Goal: Task Accomplishment & Management: Manage account settings

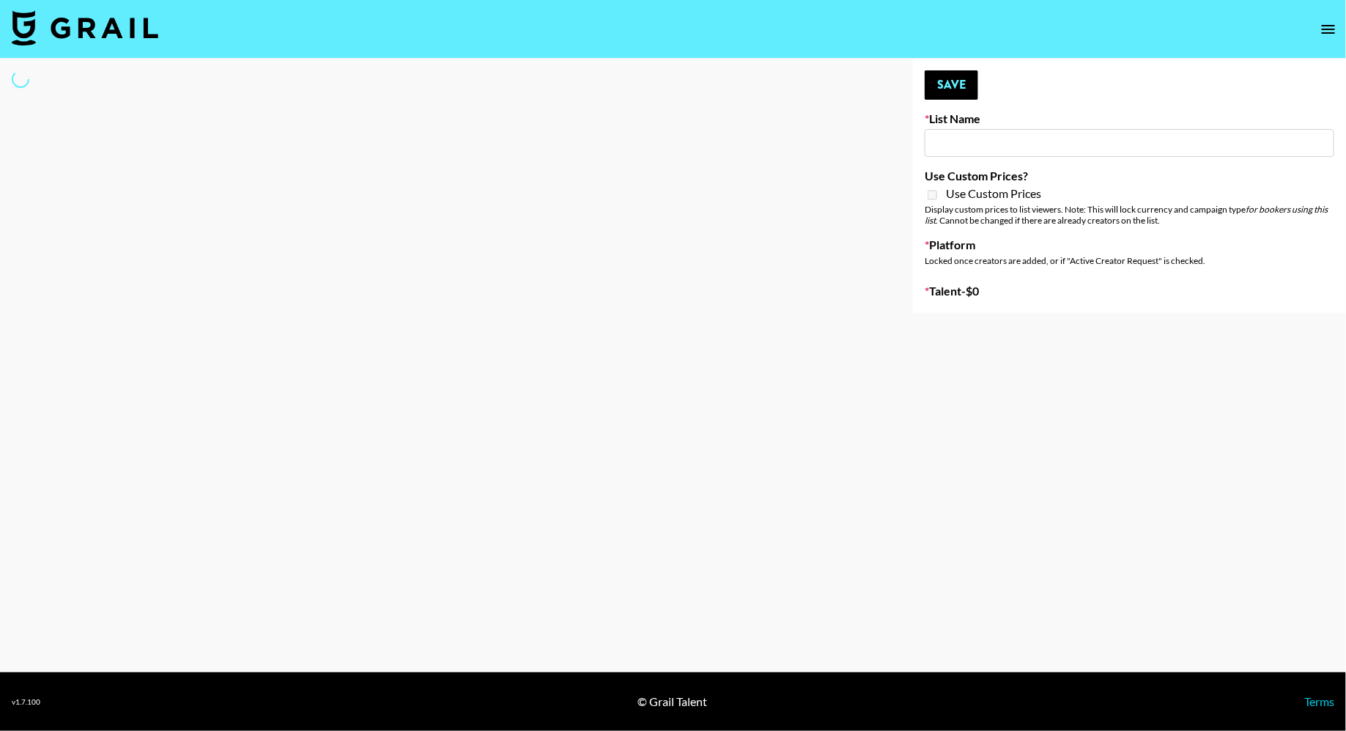
type input "New York Fashion Week Sep 25"
select select "Song"
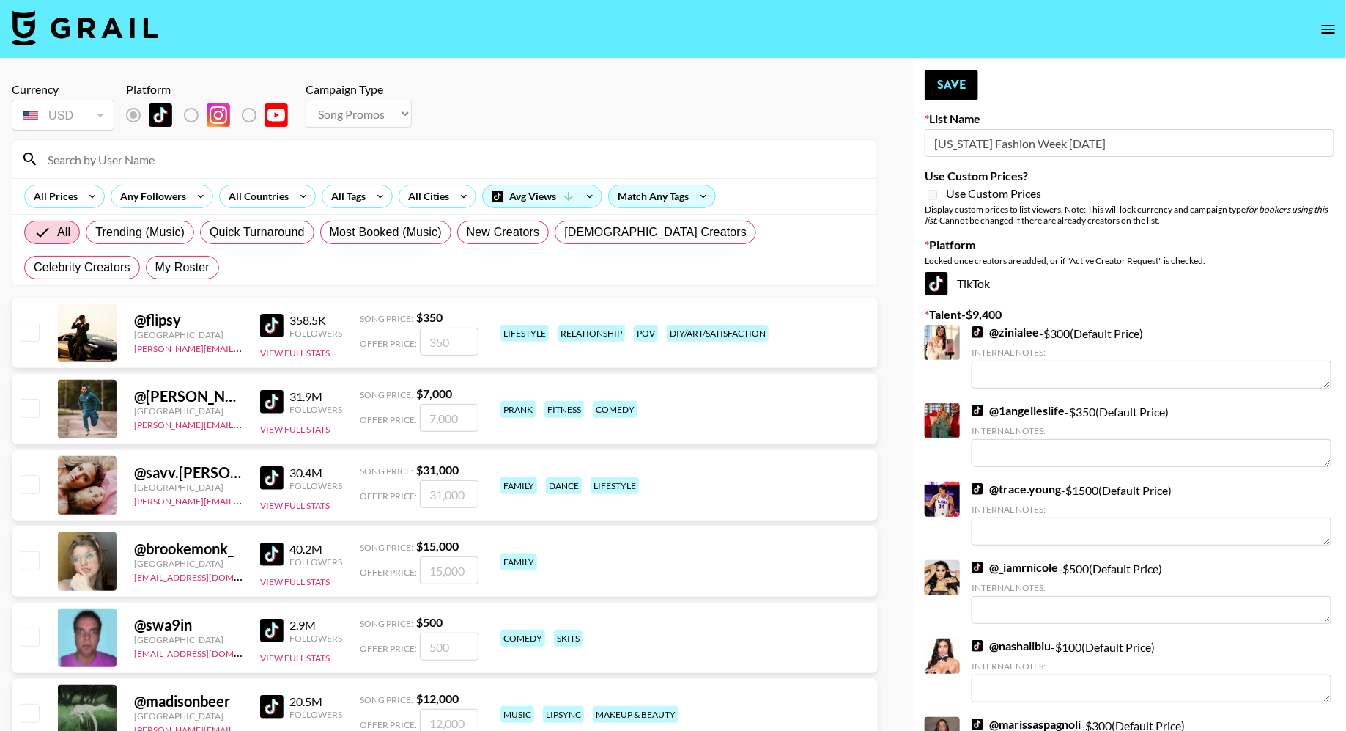
click at [333, 167] on input at bounding box center [454, 158] width 830 height 23
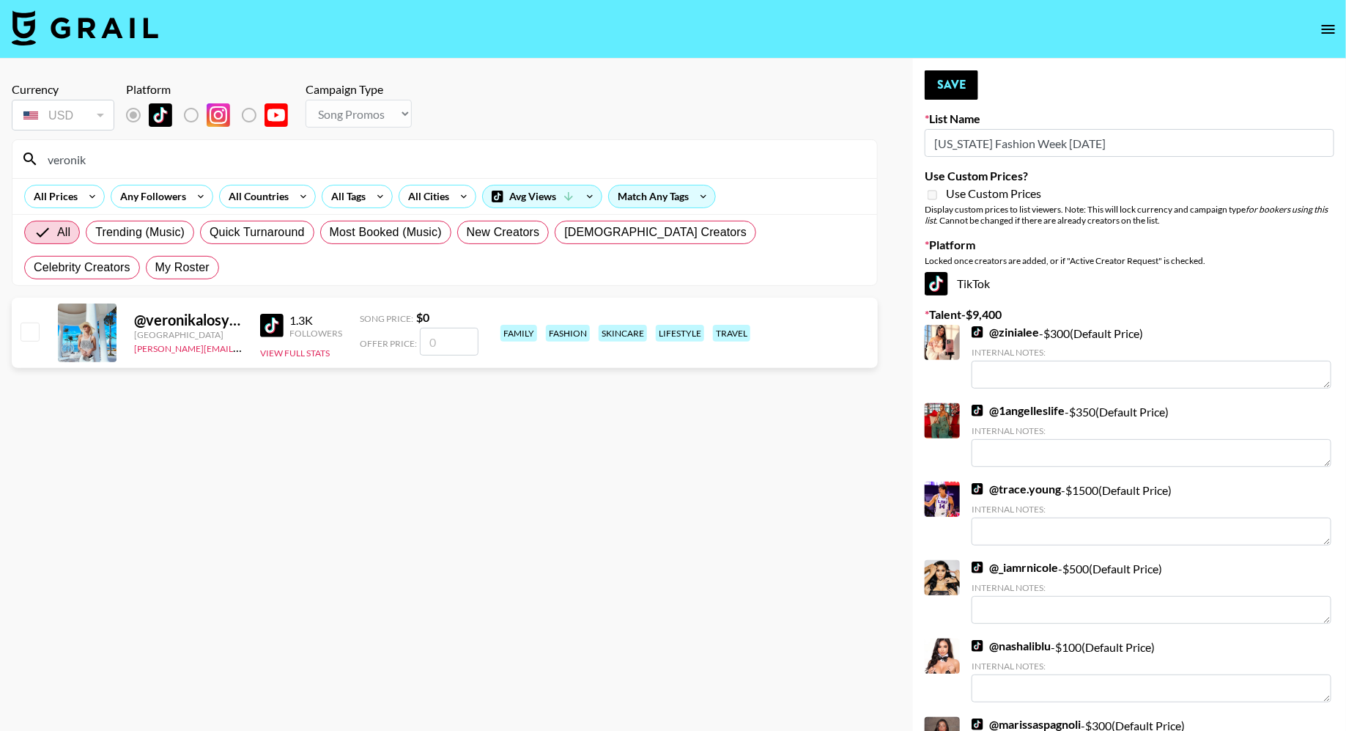
type input "veronik"
click at [29, 331] on input "checkbox" at bounding box center [30, 331] width 18 height 18
checkbox input "false"
click at [438, 333] on input "number" at bounding box center [449, 342] width 59 height 28
type input "5"
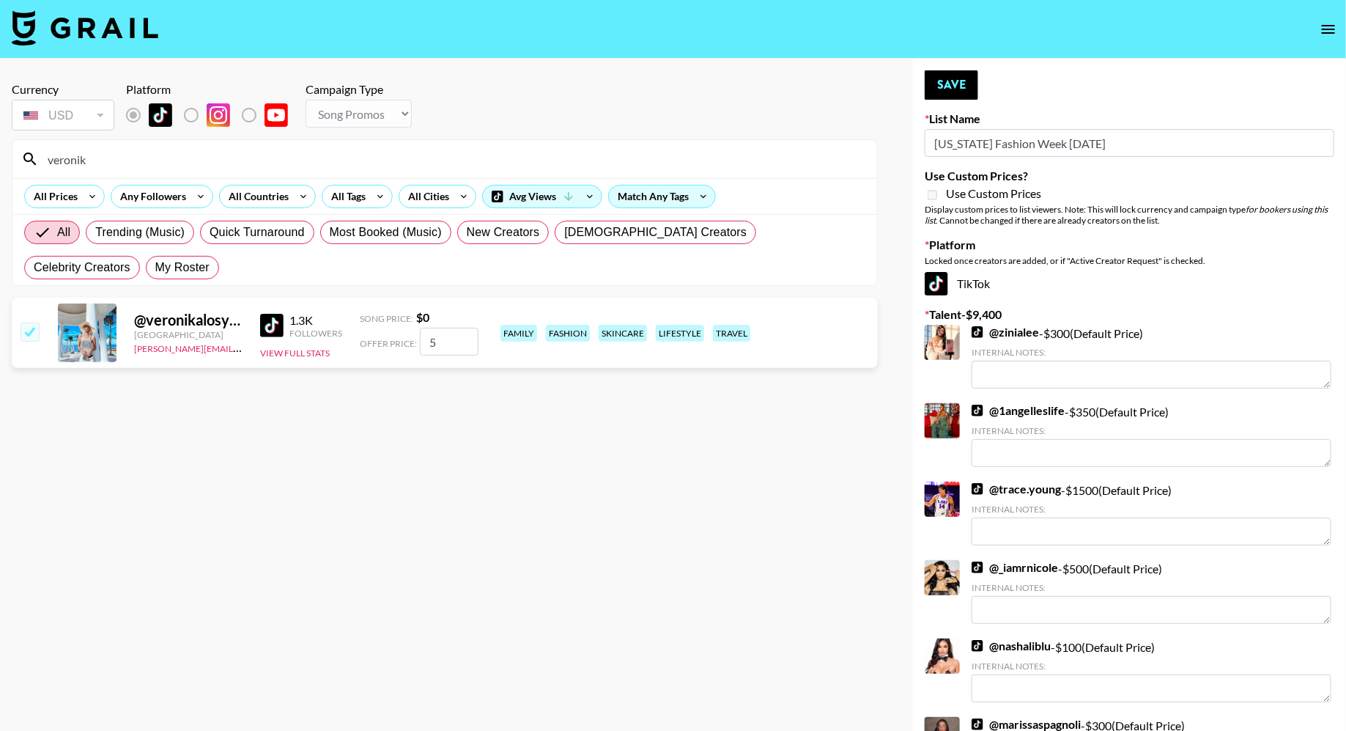
checkbox input "true"
type input "50"
click at [232, 397] on section "Currency USD USD ​ Platform Campaign Type Choose Type... Song Promos Brand Prom…" at bounding box center [445, 376] width 866 height 613
click at [956, 85] on button "Save" at bounding box center [952, 84] width 54 height 29
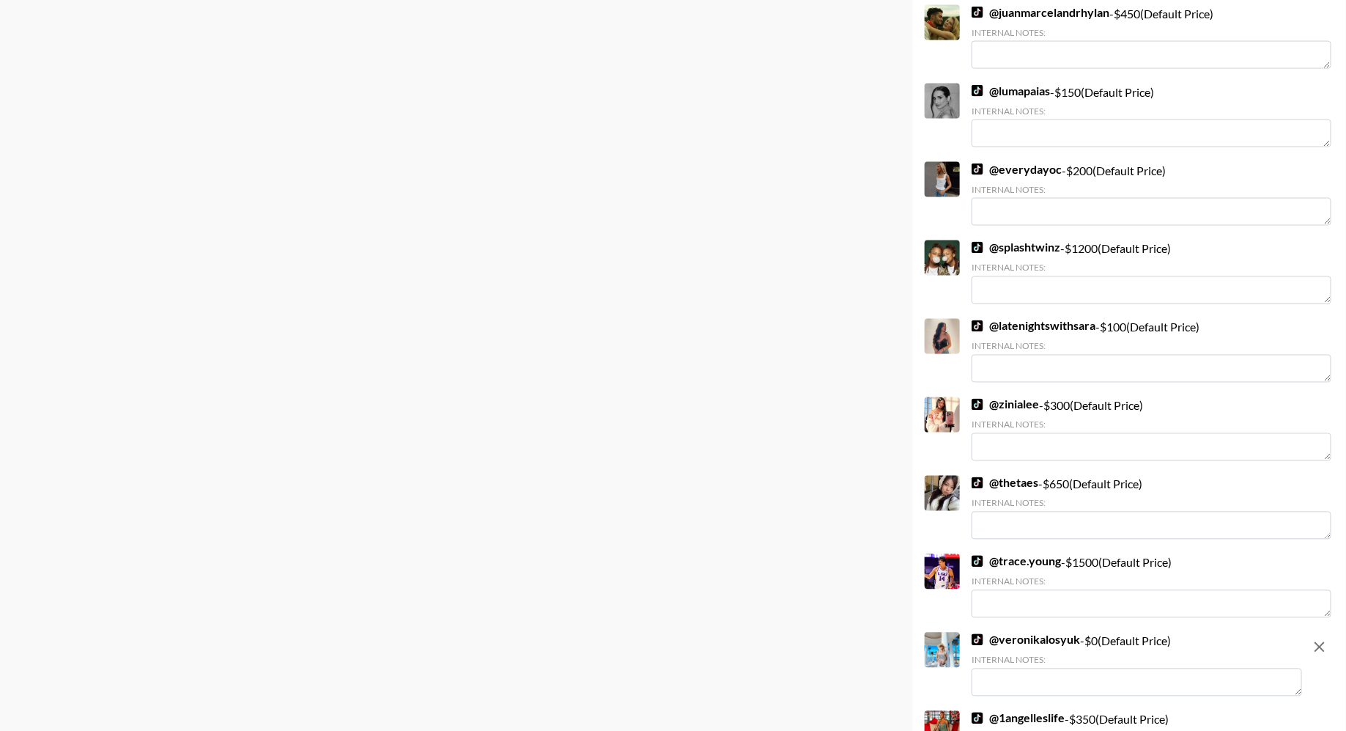
scroll to position [1283, 0]
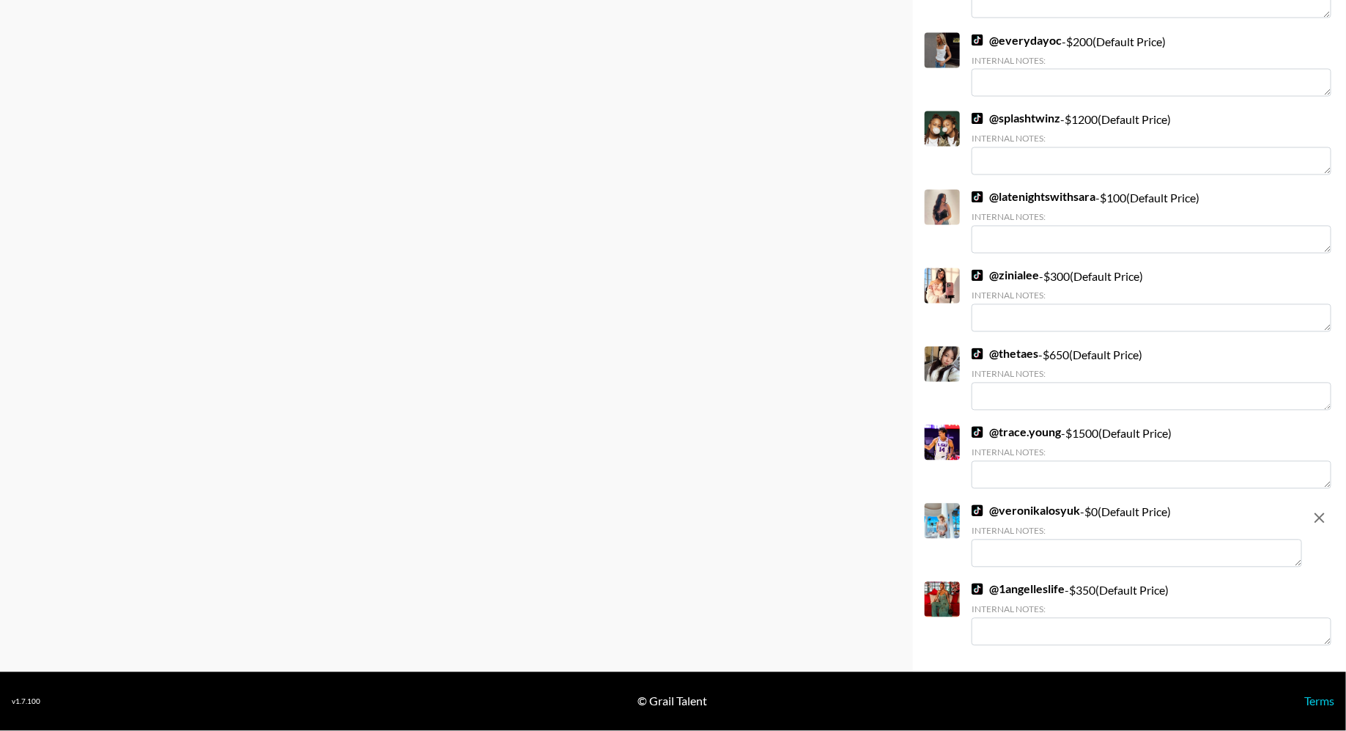
click at [1017, 554] on textarea at bounding box center [1137, 553] width 331 height 28
type textarea "W"
click at [1160, 549] on textarea "Her Primary platform is Instagram, will attend NY Fashion Week" at bounding box center [1137, 553] width 331 height 28
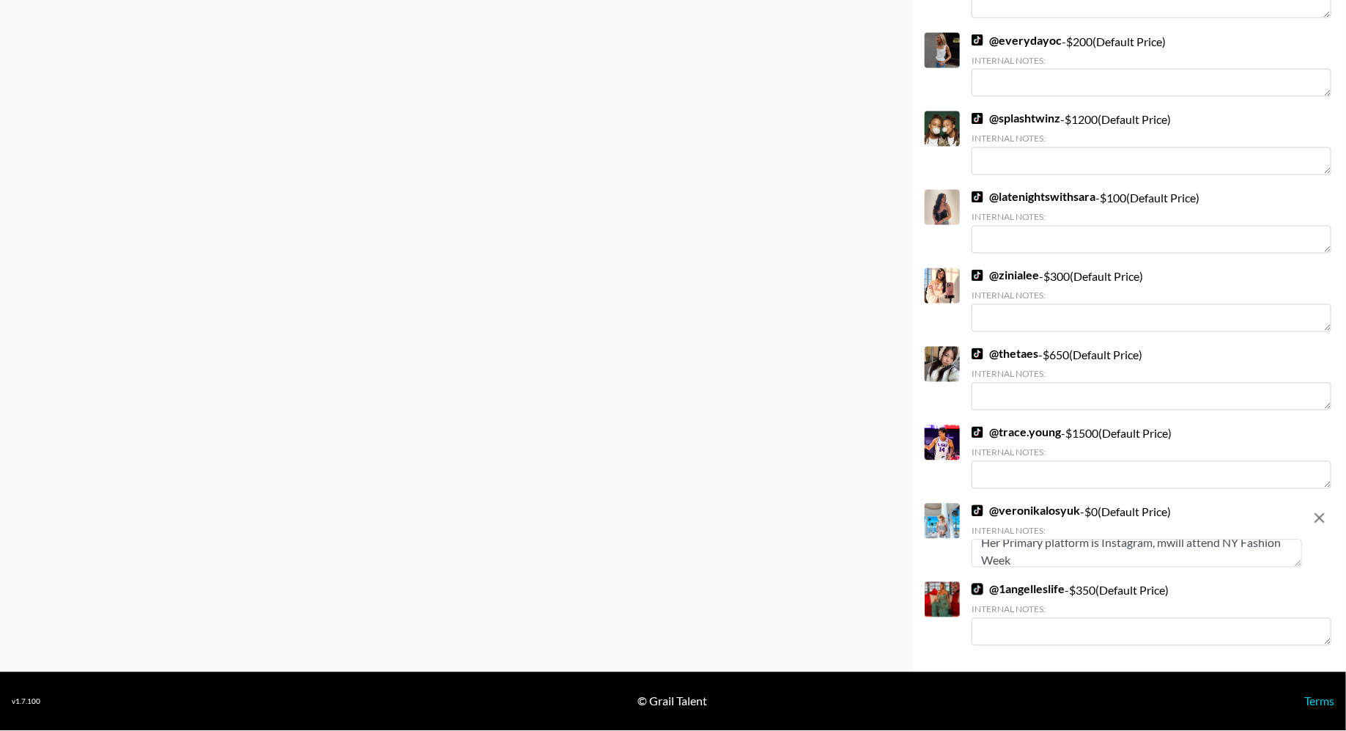
scroll to position [6, 0]
click at [1223, 561] on textarea "Her Primary platform is Instagram, model, will attend NY Fashion Week" at bounding box center [1137, 553] width 331 height 28
click at [1180, 550] on textarea "Her Primary platform is Instagram, model, will attend NY Fashion Week" at bounding box center [1137, 553] width 331 height 28
click at [1177, 561] on textarea "Her Primary platform is Instagram, model, will attend NY Fashion Week" at bounding box center [1137, 553] width 331 height 28
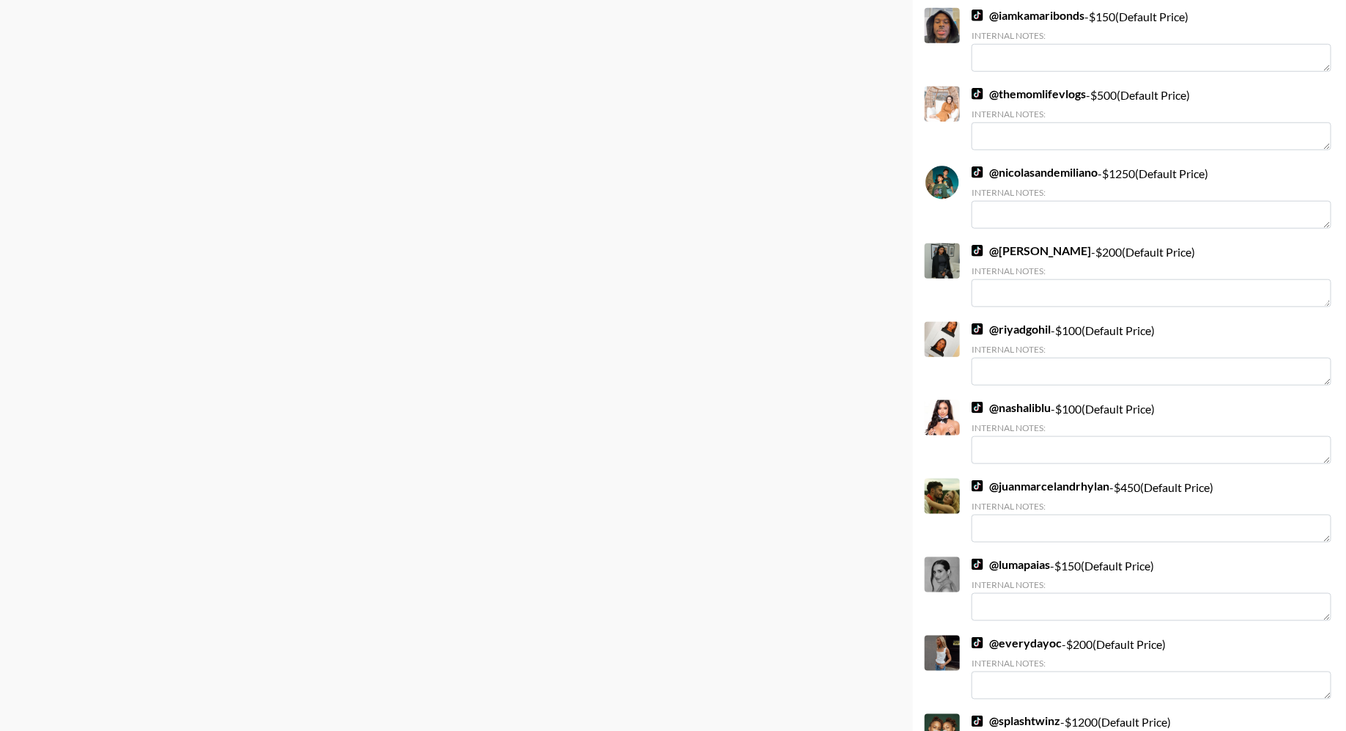
scroll to position [0, 0]
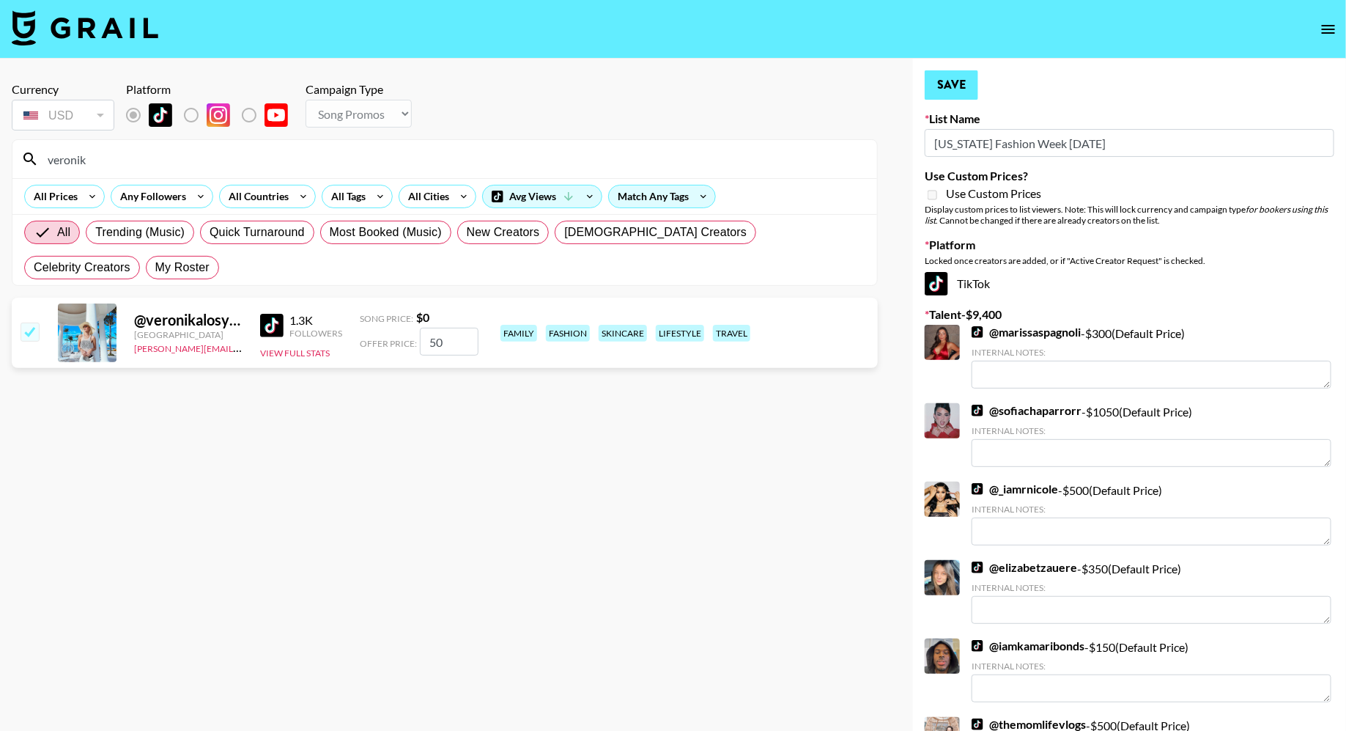
type textarea "Her Primary platform is Instagram, model, will attend NY Fashion Week"
click at [955, 81] on button "Save" at bounding box center [952, 84] width 54 height 29
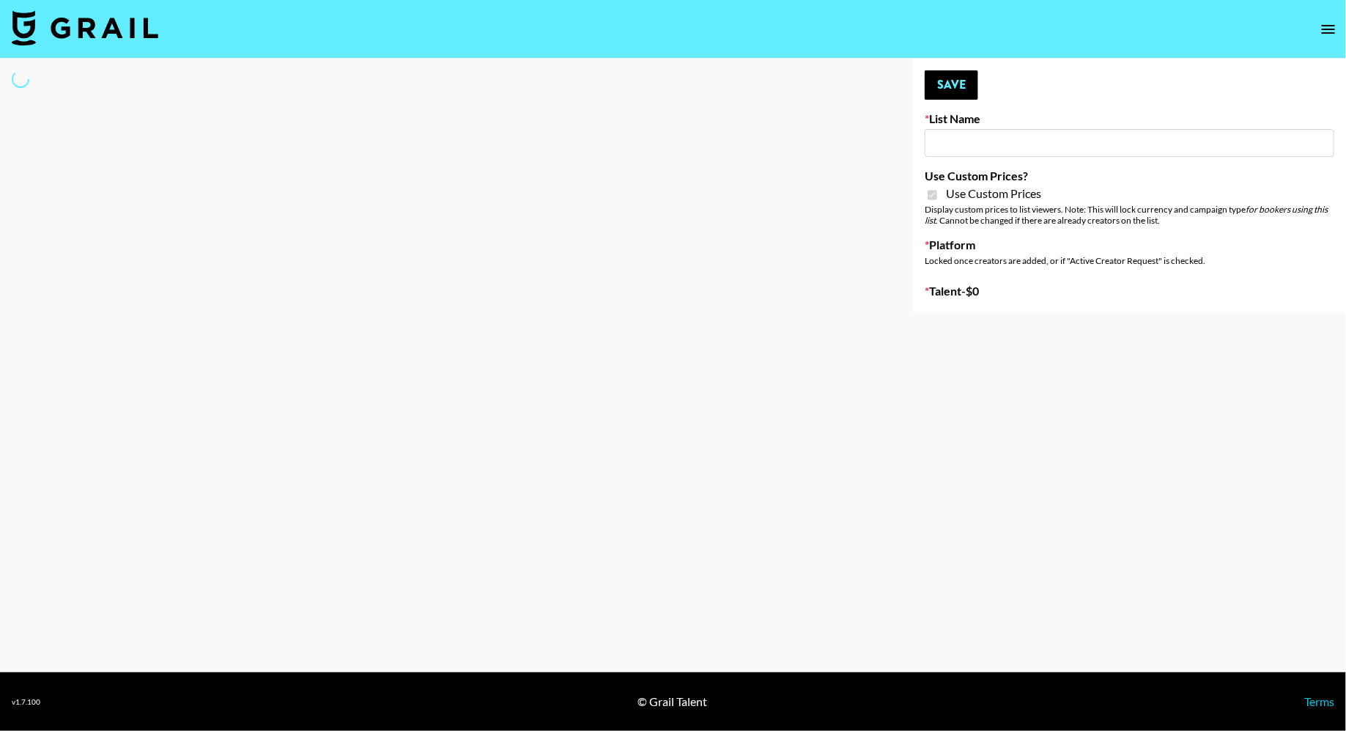
type input "Babbel - [DATE]"
checkbox input "true"
select select "Brand"
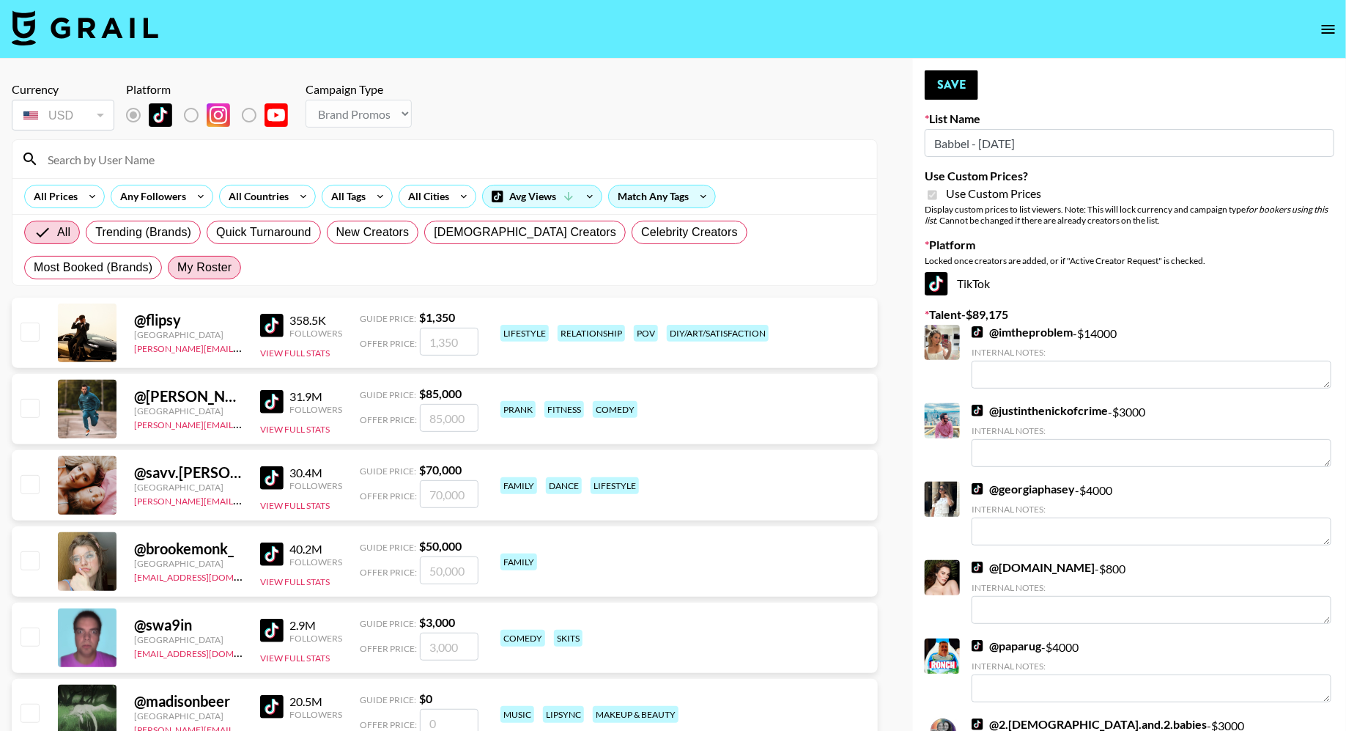
click at [177, 274] on span "My Roster" at bounding box center [204, 268] width 54 height 18
click at [177, 268] on input "My Roster" at bounding box center [177, 268] width 0 height 0
radio input "true"
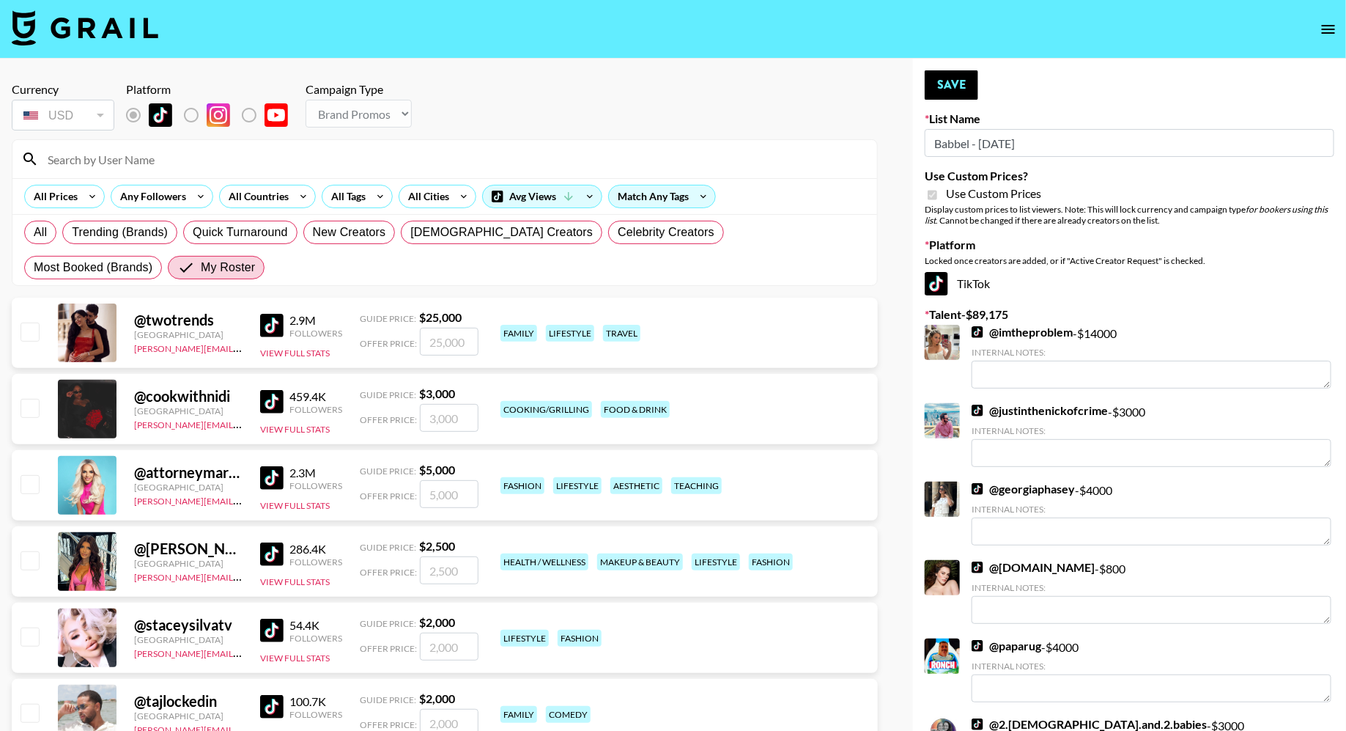
click at [217, 166] on input at bounding box center [454, 158] width 830 height 23
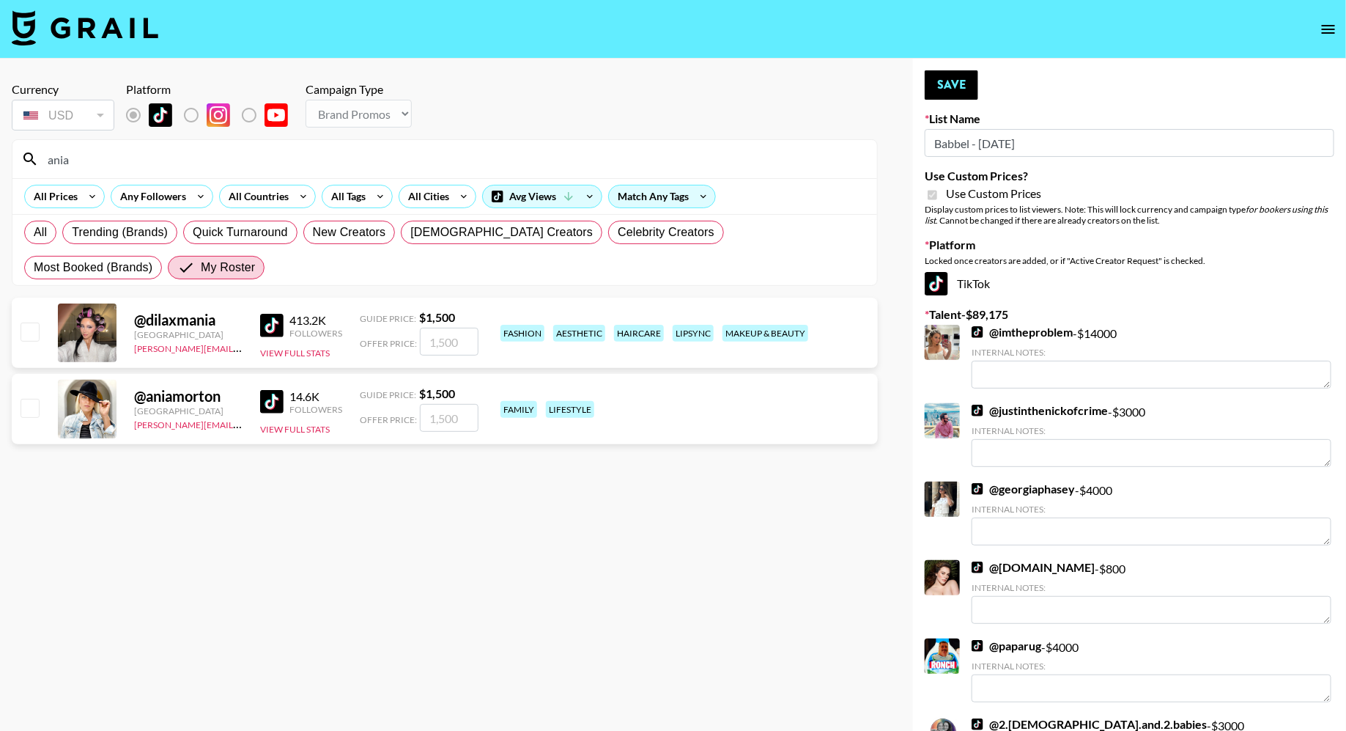
type input "ania"
click at [29, 407] on input "checkbox" at bounding box center [30, 408] width 18 height 18
checkbox input "true"
type input "1500"
click at [158, 161] on input "ania" at bounding box center [454, 158] width 830 height 23
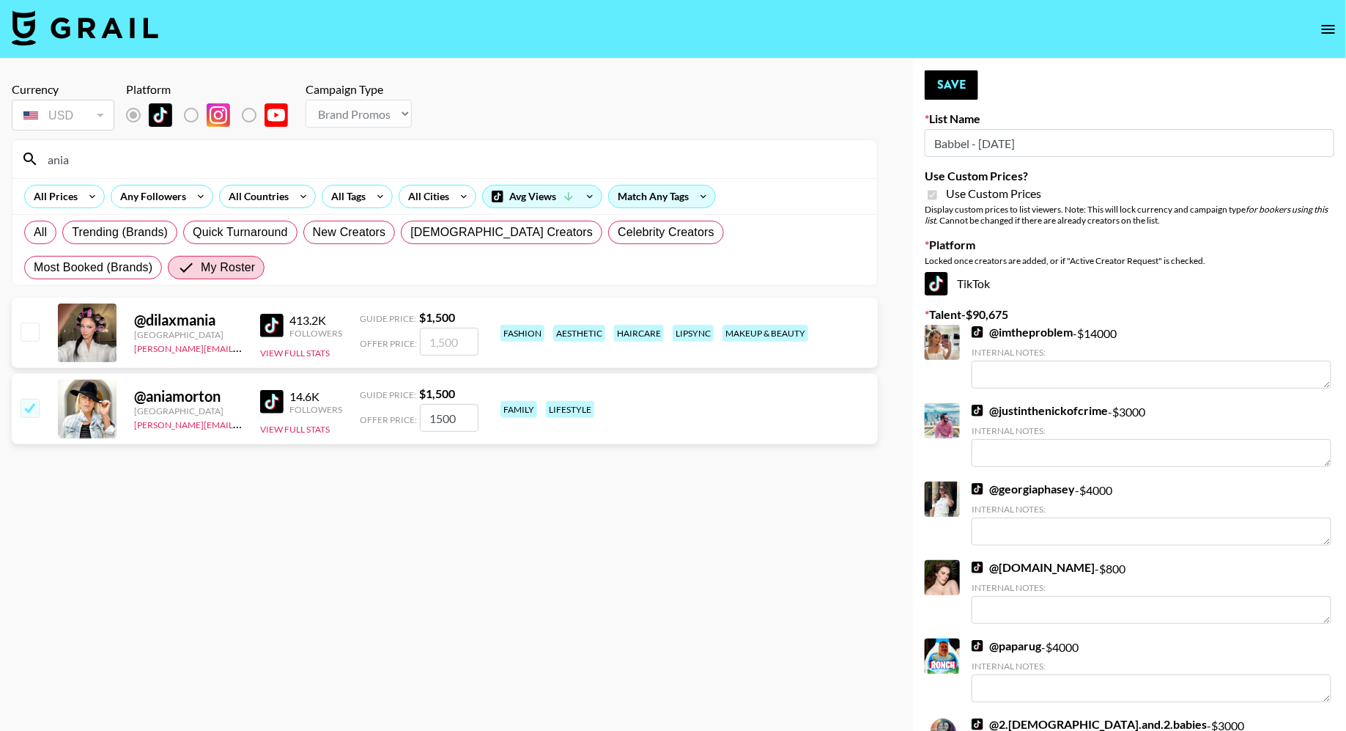
click at [158, 161] on input "ania" at bounding box center [454, 158] width 830 height 23
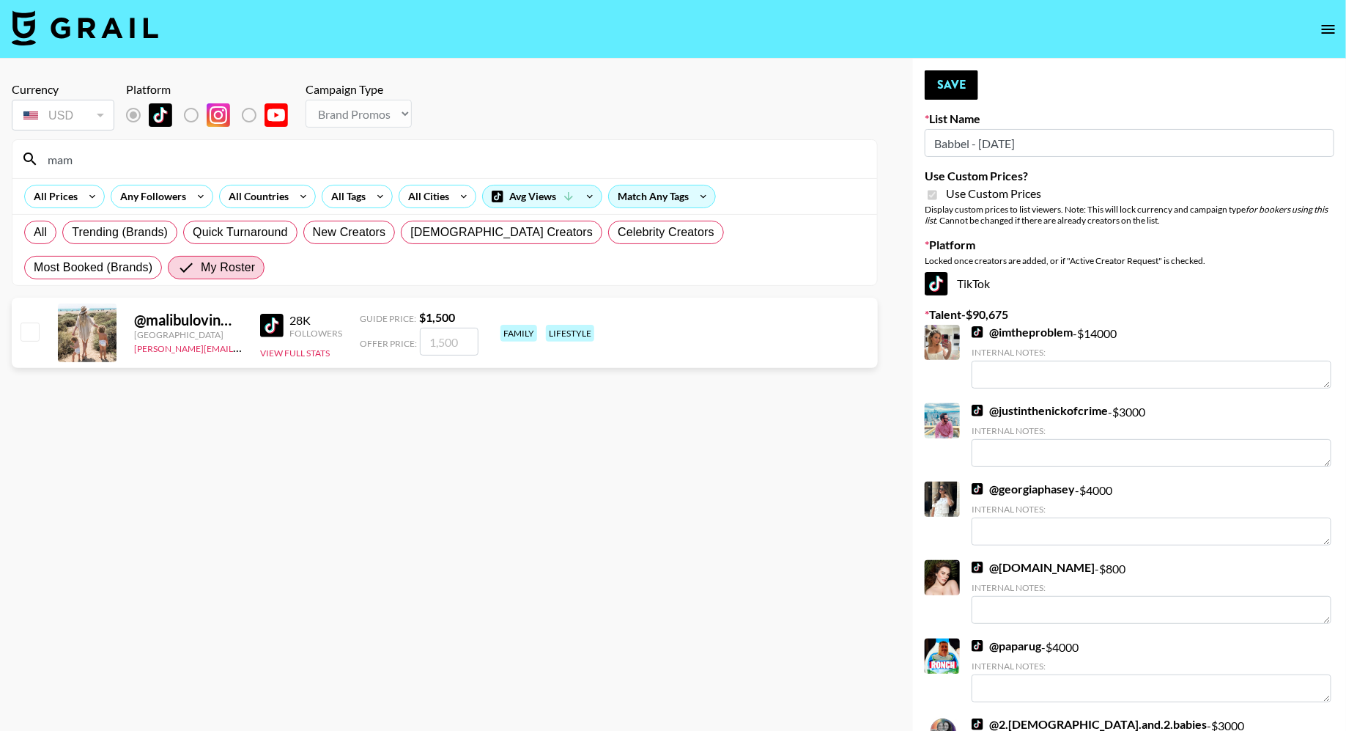
type input "mam"
click at [25, 333] on input "checkbox" at bounding box center [30, 331] width 18 height 18
checkbox input "true"
type input "1500"
click at [951, 91] on button "Save" at bounding box center [952, 84] width 54 height 29
